Goal: Task Accomplishment & Management: Use online tool/utility

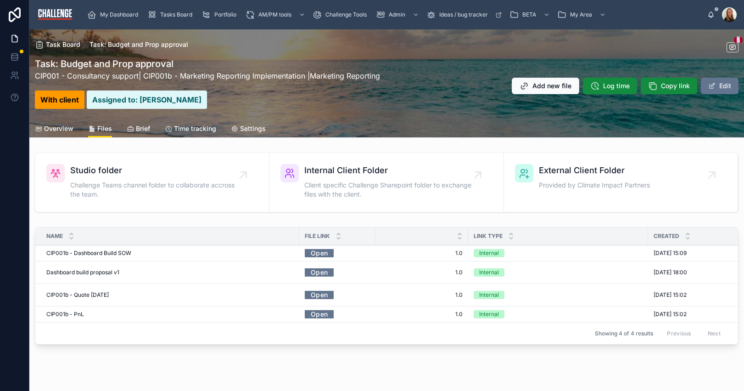
click at [0, 0] on span "Add new version" at bounding box center [0, 0] width 0 height 0
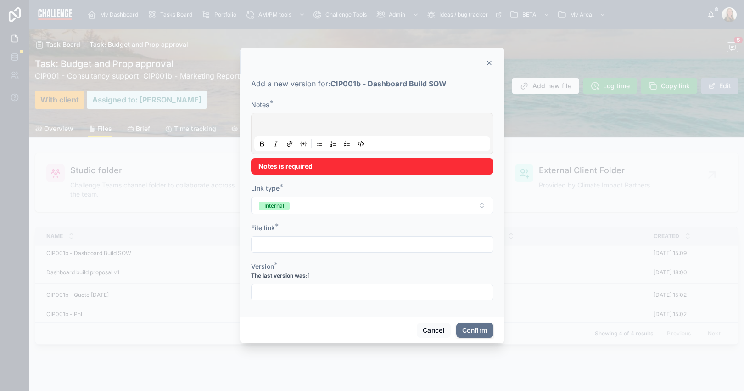
click at [298, 135] on div at bounding box center [372, 133] width 236 height 35
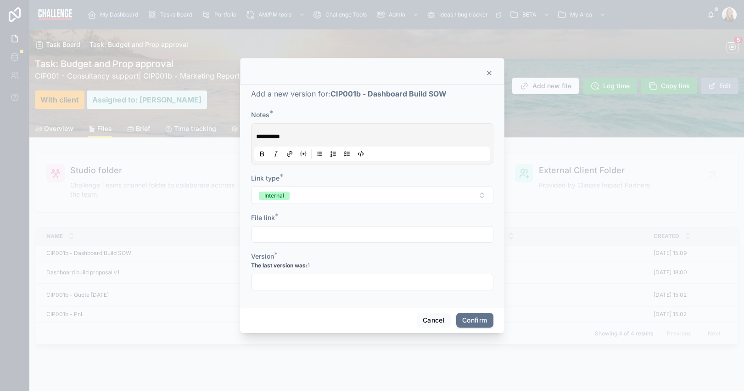
click at [302, 234] on input "text" at bounding box center [373, 234] width 242 height 13
paste input "**********"
type input "**********"
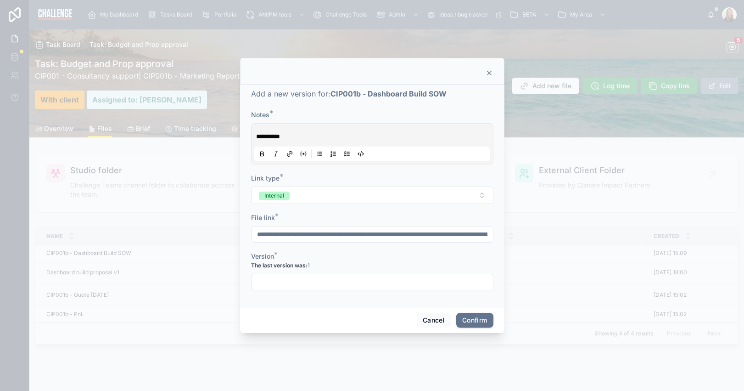
click at [286, 275] on input "text" at bounding box center [373, 281] width 242 height 13
type input "***"
click at [472, 315] on button "Confirm" at bounding box center [474, 320] width 37 height 15
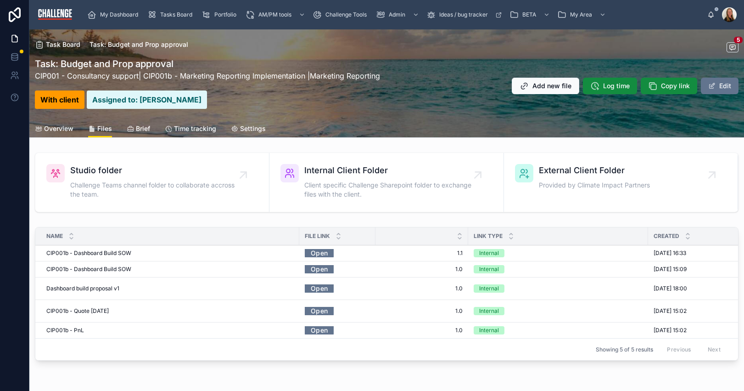
click at [545, 87] on span "Add new file" at bounding box center [552, 85] width 39 height 9
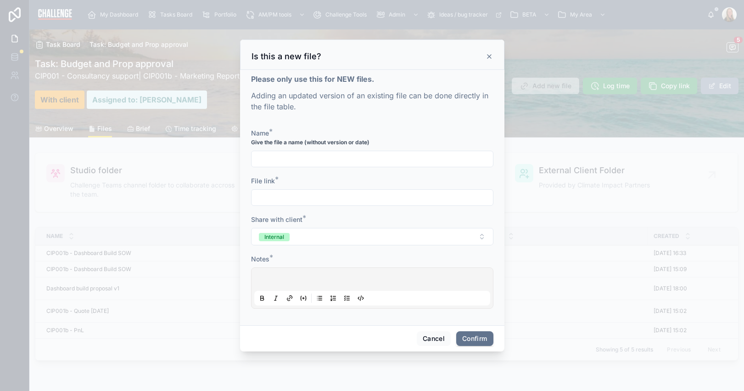
click at [337, 159] on input "text" at bounding box center [373, 158] width 242 height 13
type input "**********"
click at [303, 194] on input "text" at bounding box center [373, 197] width 242 height 13
paste input "**********"
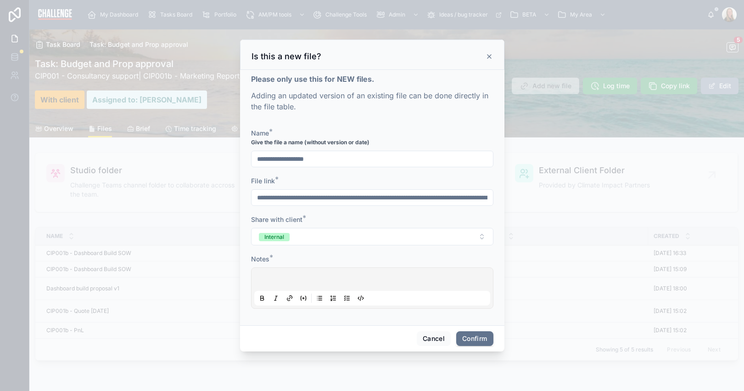
scroll to position [0, 699]
type input "**********"
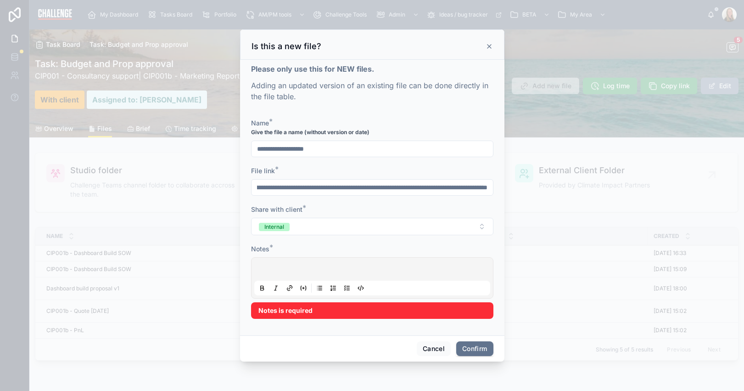
scroll to position [0, 0]
click at [283, 275] on div at bounding box center [372, 277] width 236 height 35
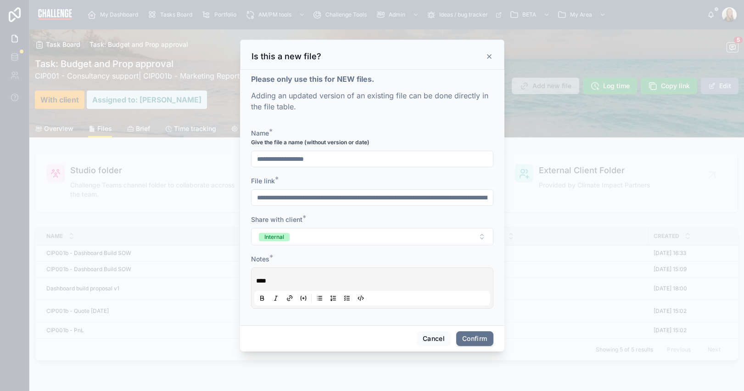
click at [476, 341] on button "Confirm" at bounding box center [474, 338] width 37 height 15
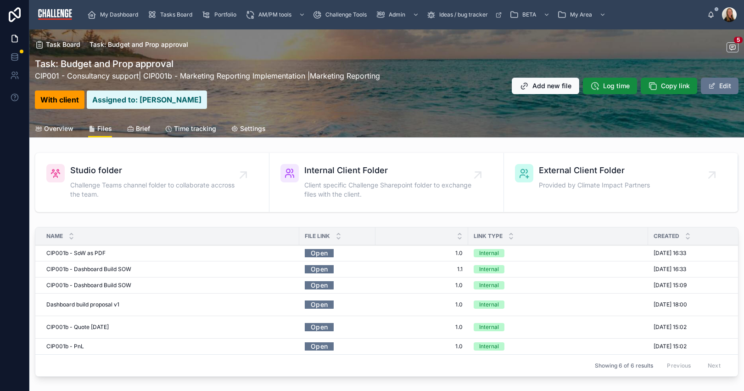
click at [58, 132] on span "Overview" at bounding box center [58, 128] width 29 height 9
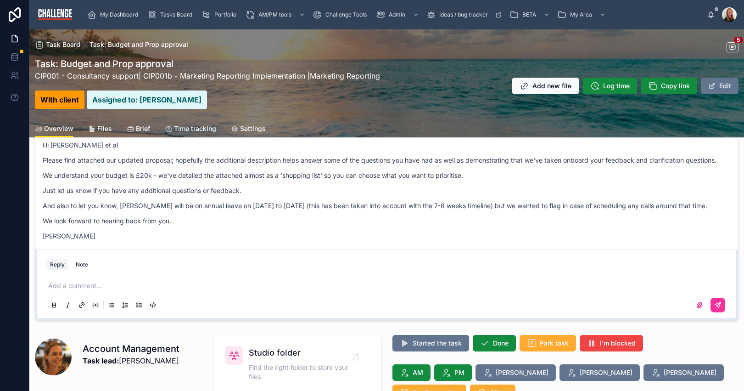
scroll to position [159, 0]
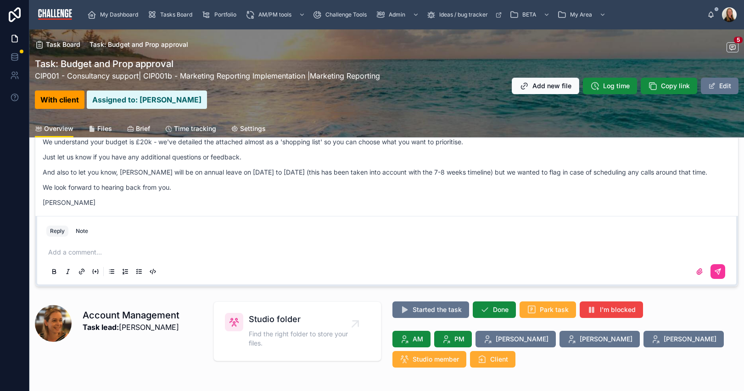
click at [85, 253] on p at bounding box center [388, 251] width 681 height 9
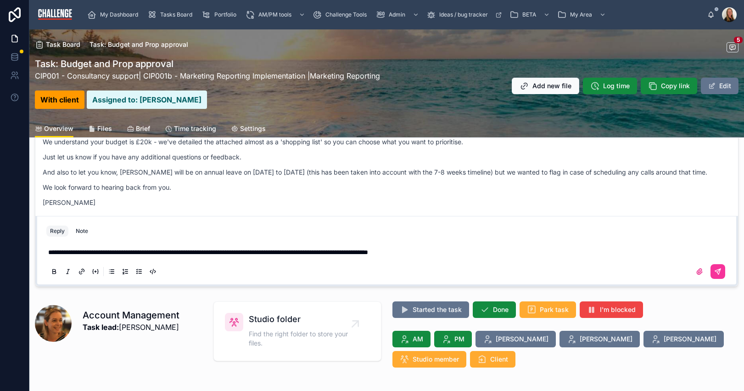
scroll to position [140, 0]
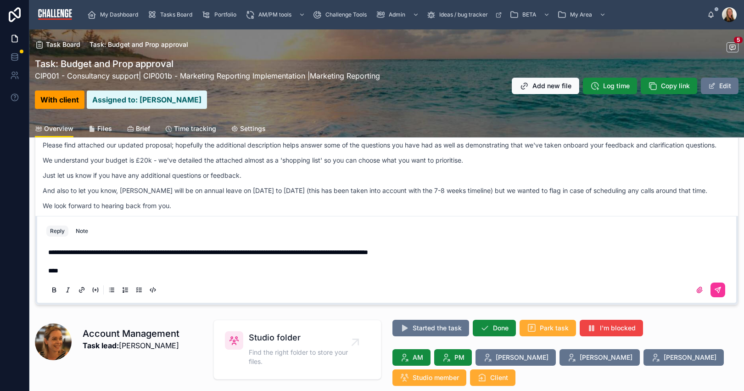
click at [714, 288] on icon at bounding box center [717, 289] width 7 height 7
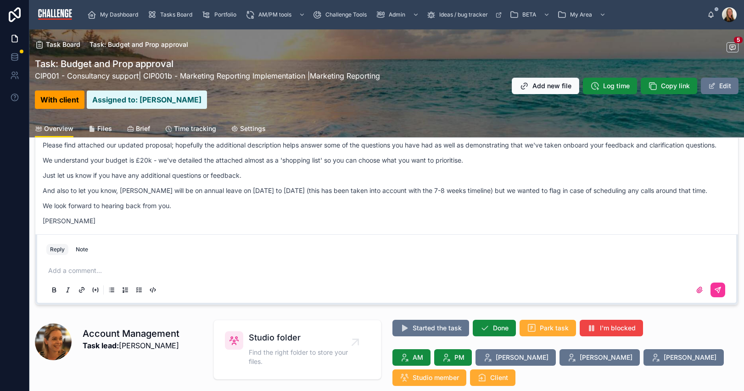
click at [667, 84] on span "Copy link" at bounding box center [675, 85] width 29 height 9
click at [661, 87] on span "Copy link" at bounding box center [675, 85] width 29 height 9
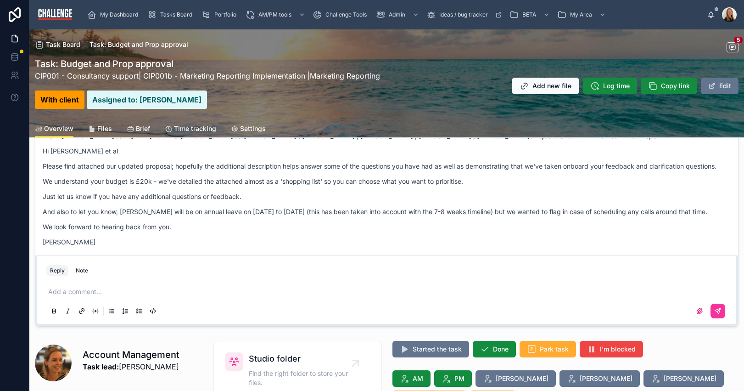
click at [222, 239] on div "Thanks Lucy Allen Sent to to CIP, as below: From: Elaine Starborg Sent: Thursda…" at bounding box center [387, 184] width 688 height 136
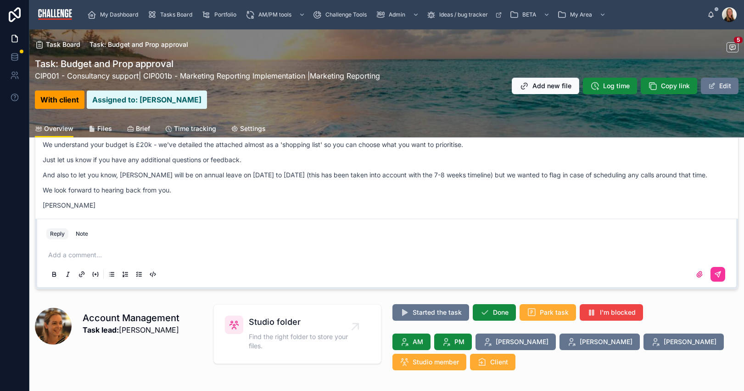
scroll to position [58, 0]
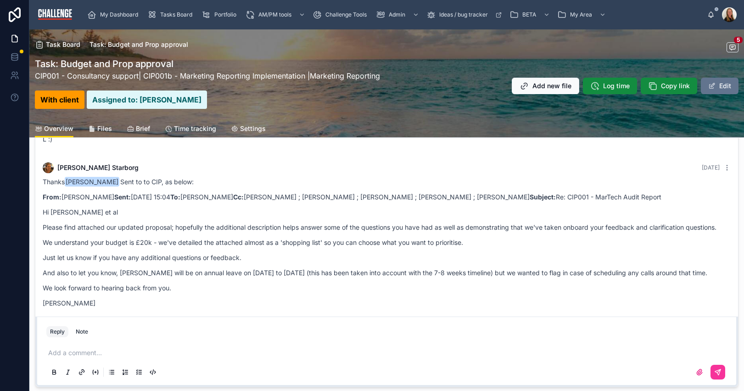
drag, startPoint x: 175, startPoint y: 336, endPoint x: 153, endPoint y: 348, distance: 24.4
click at [175, 336] on div "Reply Note" at bounding box center [387, 331] width 692 height 15
click at [144, 351] on p at bounding box center [388, 352] width 681 height 9
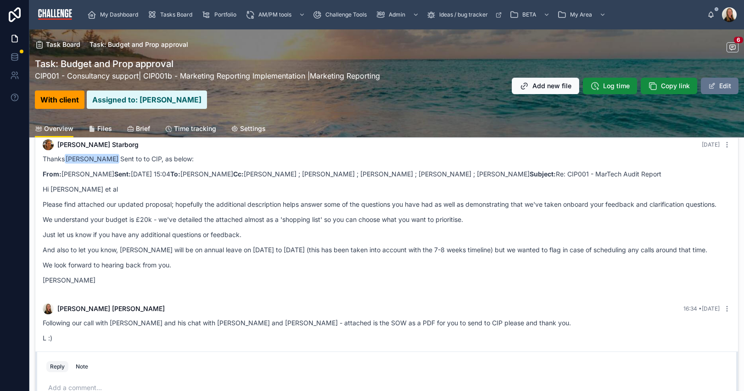
scroll to position [25, 0]
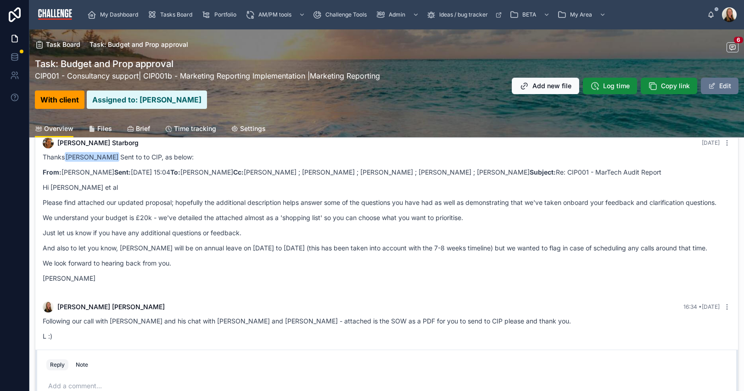
click at [661, 88] on span "Copy link" at bounding box center [675, 85] width 29 height 9
click at [669, 85] on span "Copy link" at bounding box center [675, 85] width 29 height 9
click at [609, 88] on span "Log time" at bounding box center [616, 85] width 27 height 9
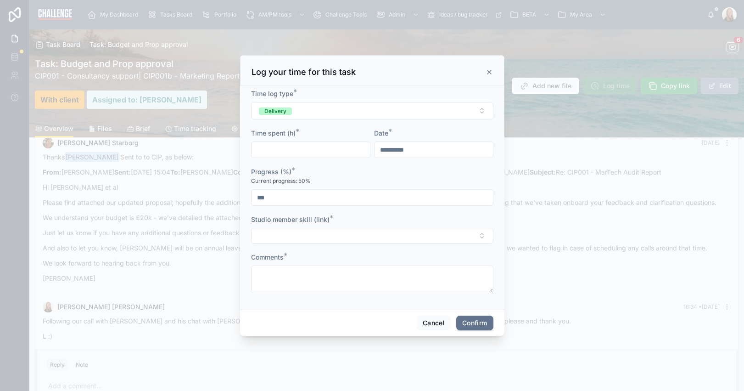
click at [353, 110] on button "Delivery" at bounding box center [372, 110] width 242 height 17
click at [331, 184] on span "AM" at bounding box center [322, 185] width 20 height 7
click at [303, 153] on input "text" at bounding box center [311, 149] width 118 height 13
type input "****"
click at [324, 196] on input "***" at bounding box center [373, 197] width 242 height 13
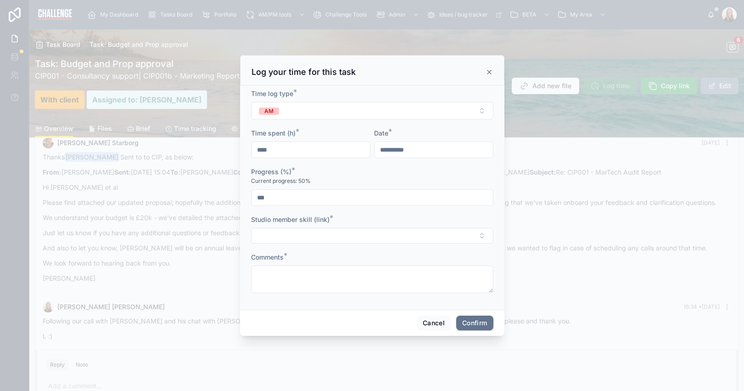
click at [311, 238] on button "Select Button" at bounding box center [372, 236] width 242 height 16
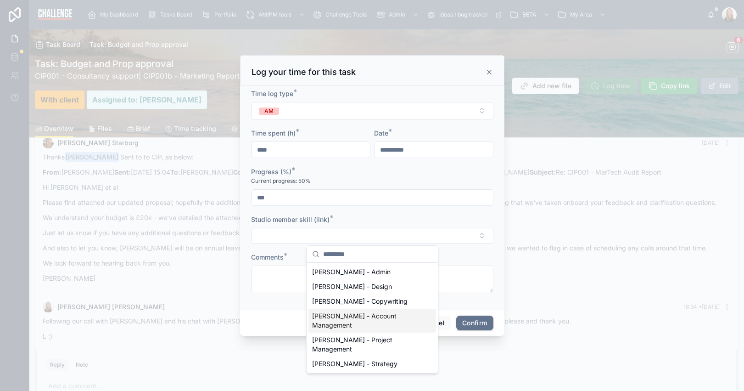
click at [353, 312] on span "[PERSON_NAME] - Account Management" at bounding box center [366, 320] width 109 height 18
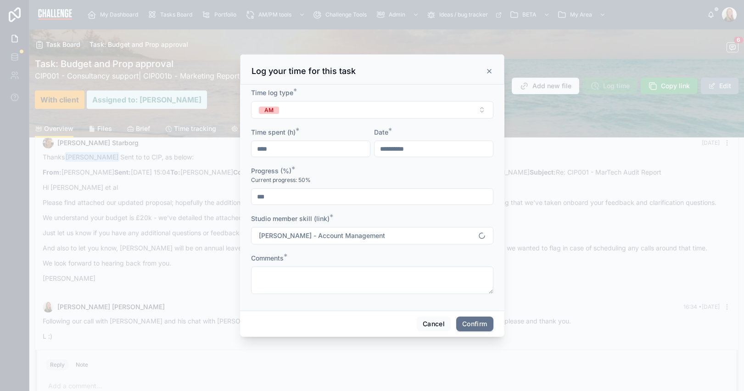
click at [302, 283] on textarea at bounding box center [372, 280] width 242 height 28
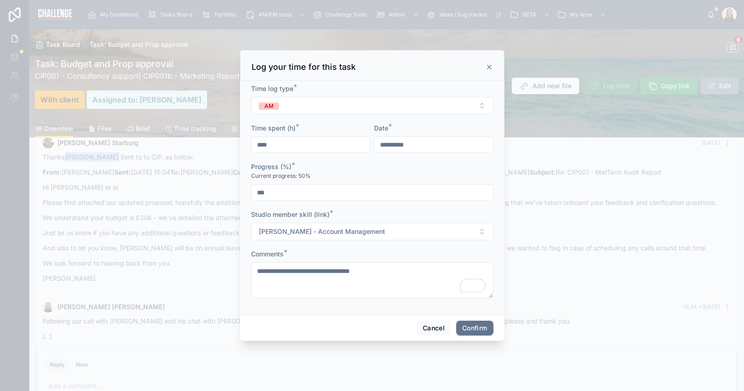
click at [357, 271] on textarea "**********" at bounding box center [372, 280] width 242 height 36
type textarea "**********"
click at [465, 330] on button "Confirm" at bounding box center [474, 327] width 37 height 15
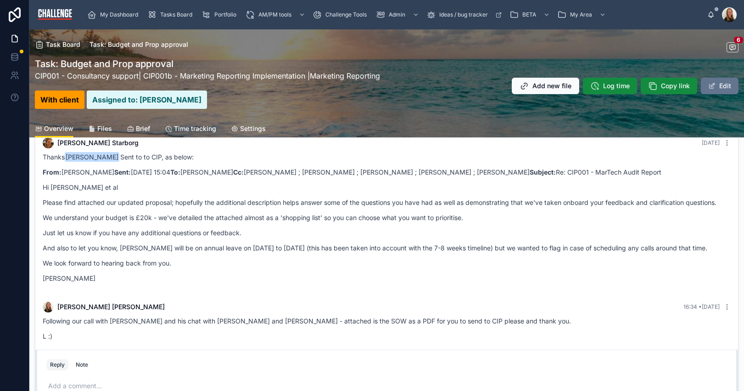
click at [178, 16] on span "Tasks Board" at bounding box center [176, 14] width 32 height 7
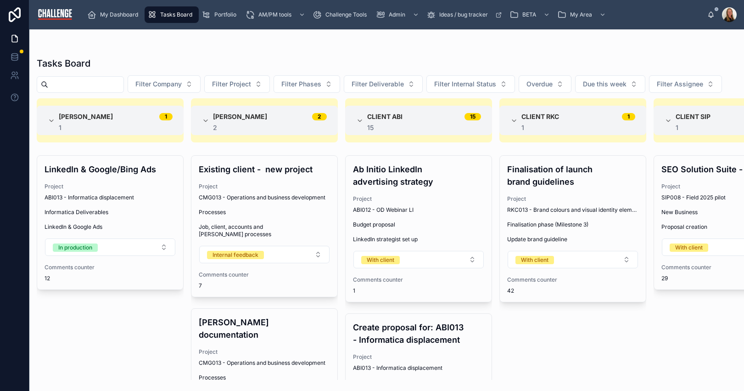
click at [251, 85] on span "Filter Project" at bounding box center [231, 83] width 39 height 9
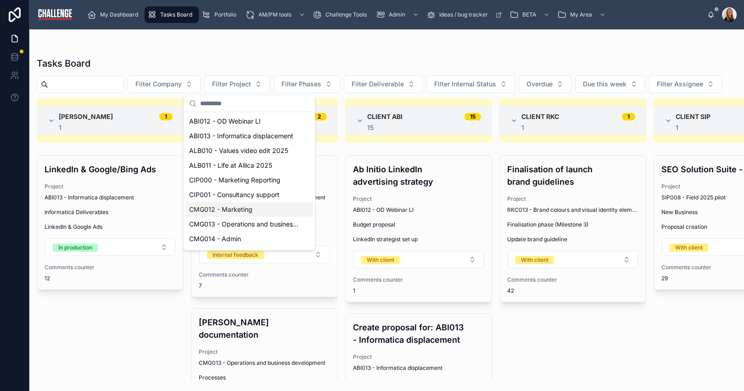
scroll to position [2, 0]
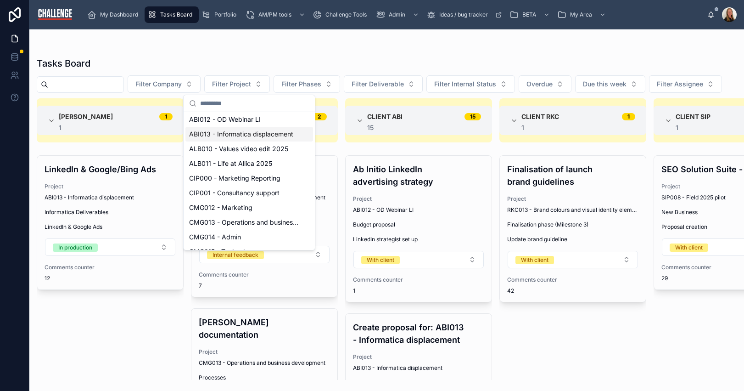
click at [244, 132] on span "ABI013 - Informatica displacement" at bounding box center [241, 133] width 104 height 9
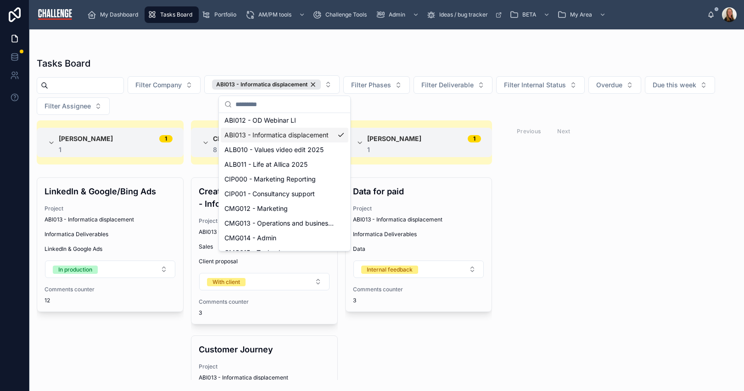
click at [662, 190] on div "Alice Hollis 1 1 LinkedIn & Google/Bing Ads Project ABI013 - Informatica displa…" at bounding box center [386, 249] width 715 height 259
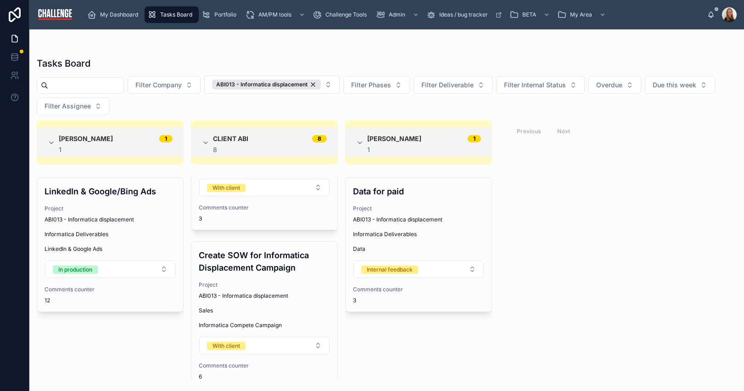
scroll to position [383, 0]
click at [269, 297] on span "ABI013 - Informatica displacement" at bounding box center [244, 297] width 90 height 7
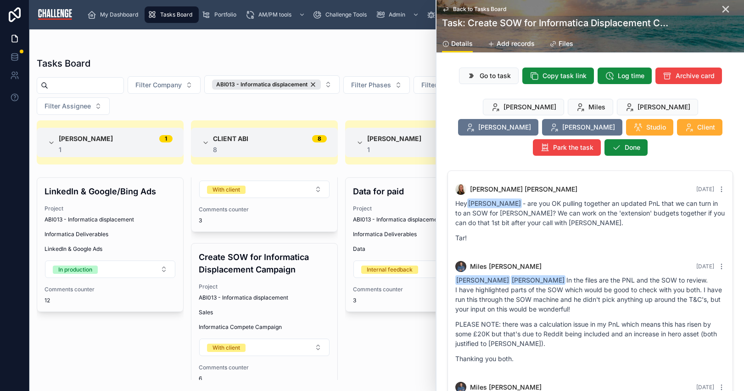
scroll to position [304, 0]
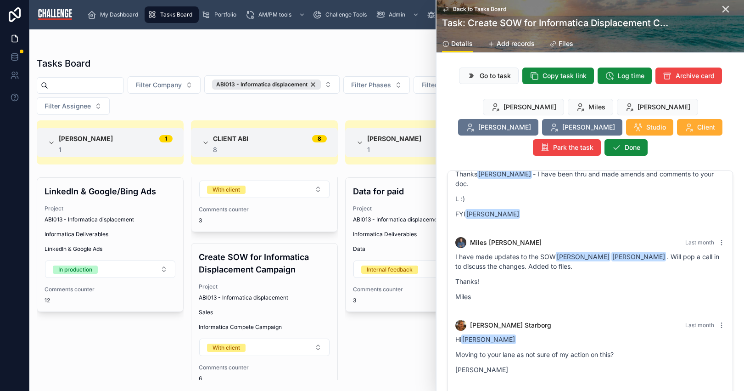
click at [490, 77] on span "Go to task" at bounding box center [495, 75] width 31 height 9
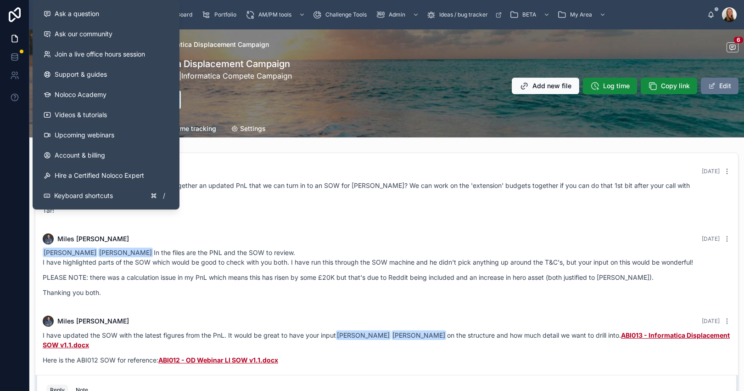
scroll to position [218, 0]
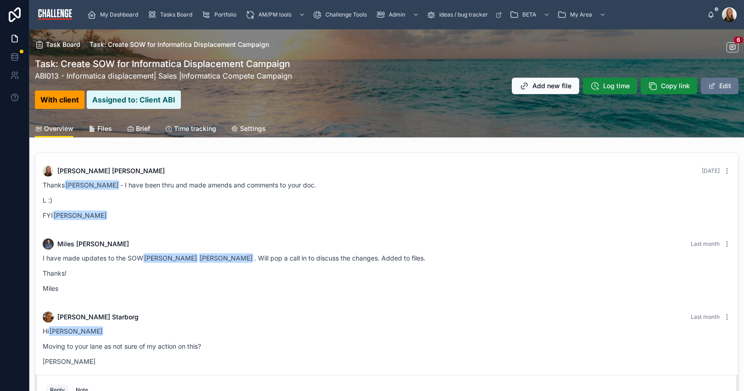
click at [442, 196] on div "Thanks Miles McAlister - I have been thru and made amends and comments to your …" at bounding box center [387, 200] width 688 height 40
click at [59, 129] on span "Overview" at bounding box center [58, 128] width 29 height 9
click at [103, 75] on link "ABI013 - Informatica displacement" at bounding box center [94, 75] width 119 height 9
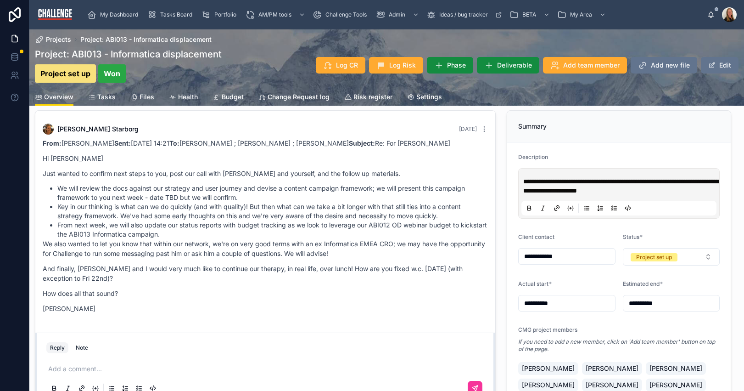
scroll to position [27, 0]
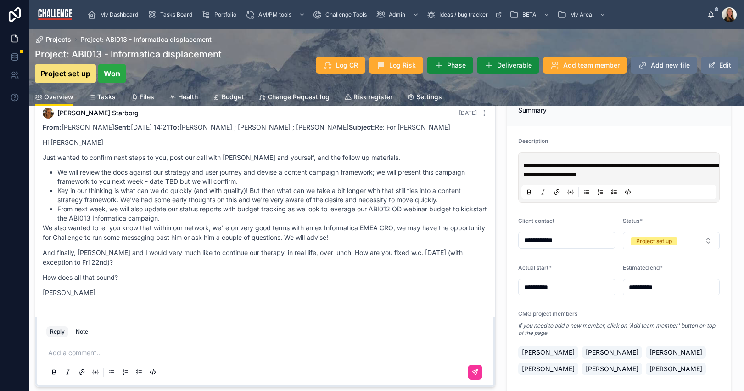
click at [104, 97] on span "Tasks" at bounding box center [106, 96] width 18 height 9
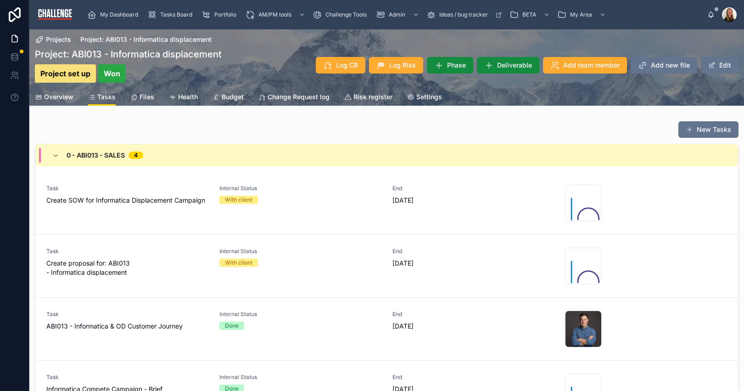
click at [93, 205] on span "Create SOW for Informatica Displacement Campaign" at bounding box center [127, 200] width 162 height 9
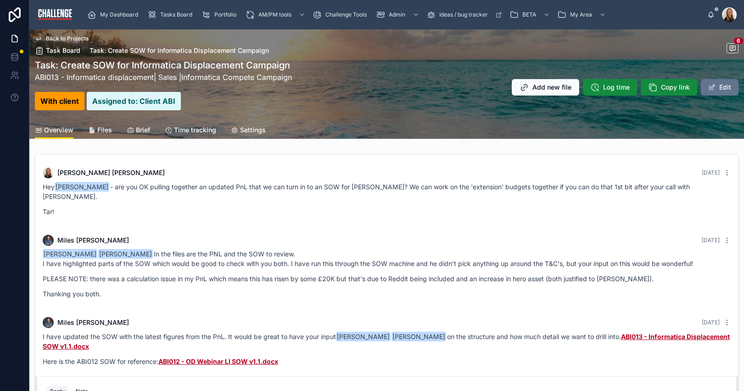
scroll to position [218, 0]
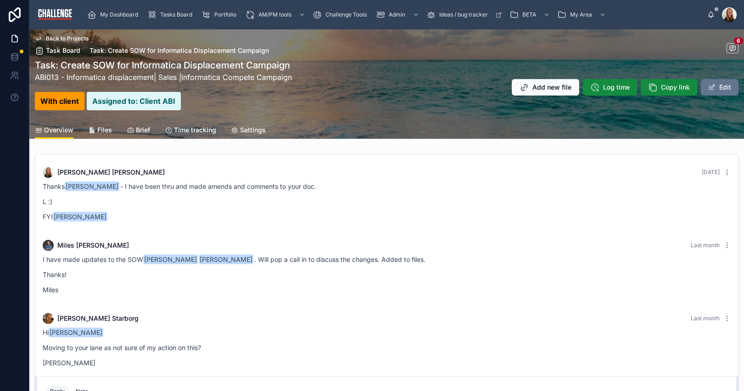
click at [606, 90] on span "Log time" at bounding box center [616, 87] width 27 height 9
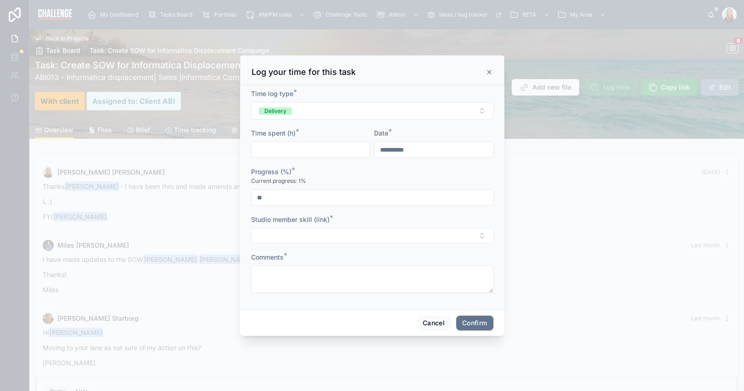
click at [384, 113] on button "Delivery" at bounding box center [372, 110] width 242 height 17
click at [331, 186] on span "AM" at bounding box center [322, 185] width 20 height 7
click at [304, 153] on input "text" at bounding box center [311, 149] width 118 height 13
type input "****"
drag, startPoint x: 260, startPoint y: 197, endPoint x: 254, endPoint y: 199, distance: 6.2
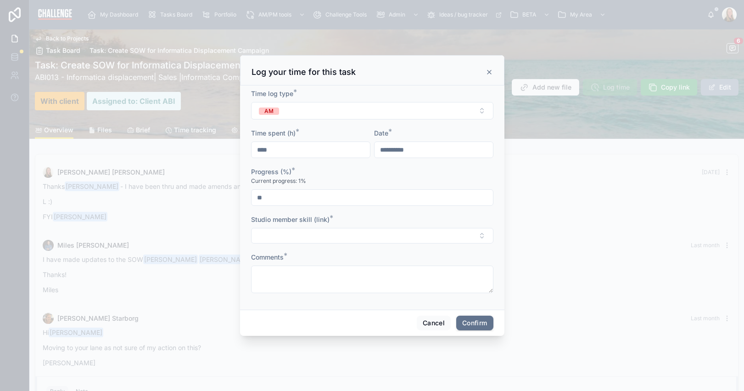
click at [254, 199] on input "**" at bounding box center [373, 197] width 242 height 13
type input "***"
click at [304, 236] on button "Select Button" at bounding box center [372, 236] width 242 height 16
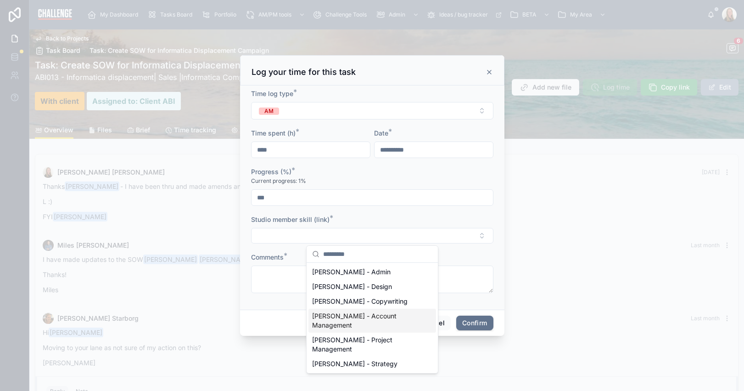
drag, startPoint x: 366, startPoint y: 314, endPoint x: 360, endPoint y: 314, distance: 6.0
click at [366, 314] on span "[PERSON_NAME] - Account Management" at bounding box center [366, 320] width 109 height 18
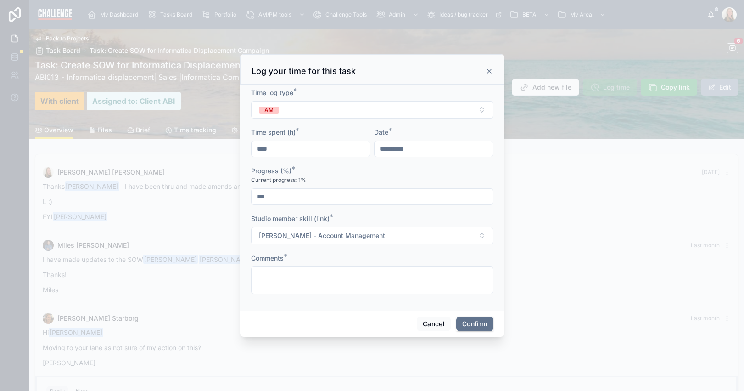
click at [278, 283] on textarea at bounding box center [372, 280] width 242 height 28
type textarea "**********"
click at [474, 323] on button "Confirm" at bounding box center [474, 323] width 37 height 15
